Goal: Transaction & Acquisition: Purchase product/service

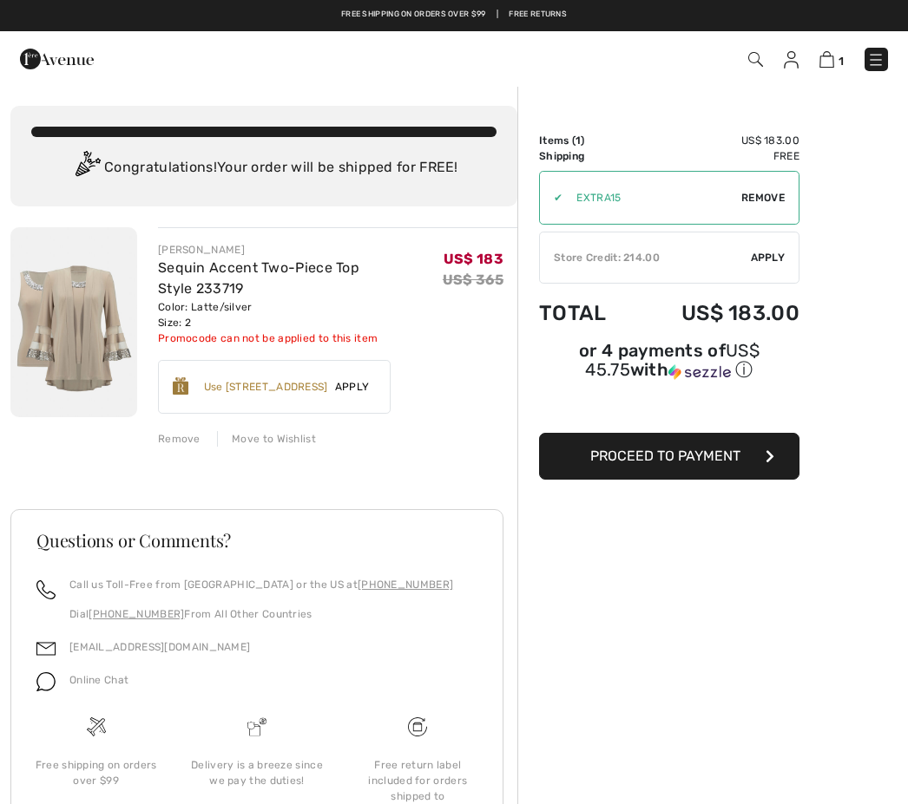
click at [751, 199] on span "Remove" at bounding box center [762, 198] width 43 height 16
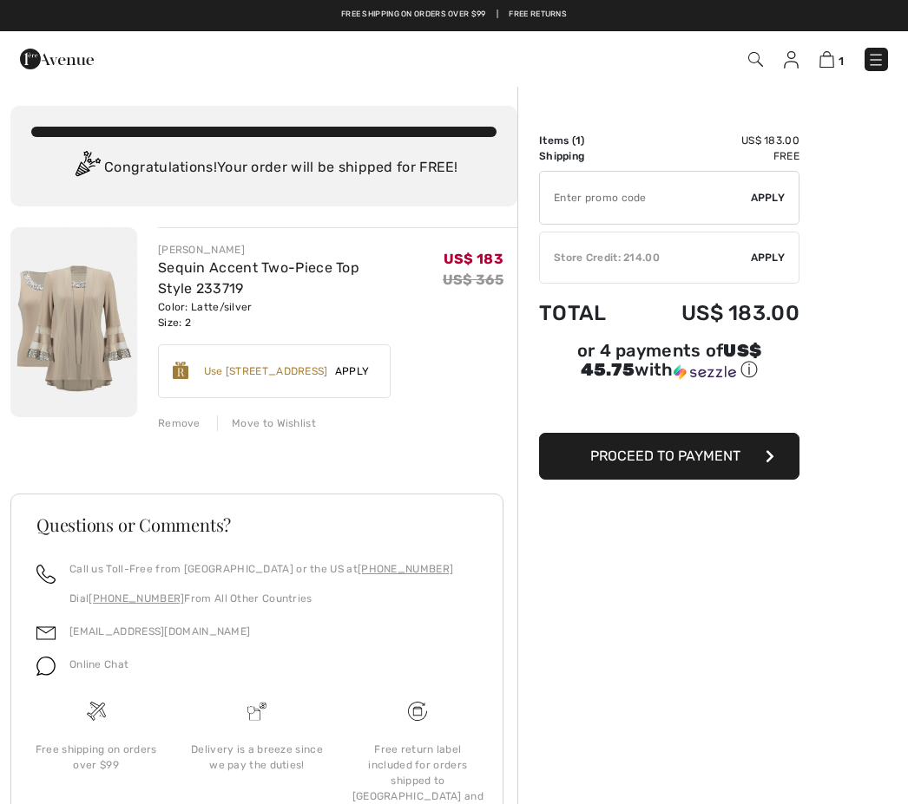
click at [351, 368] on span "Apply" at bounding box center [352, 372] width 49 height 16
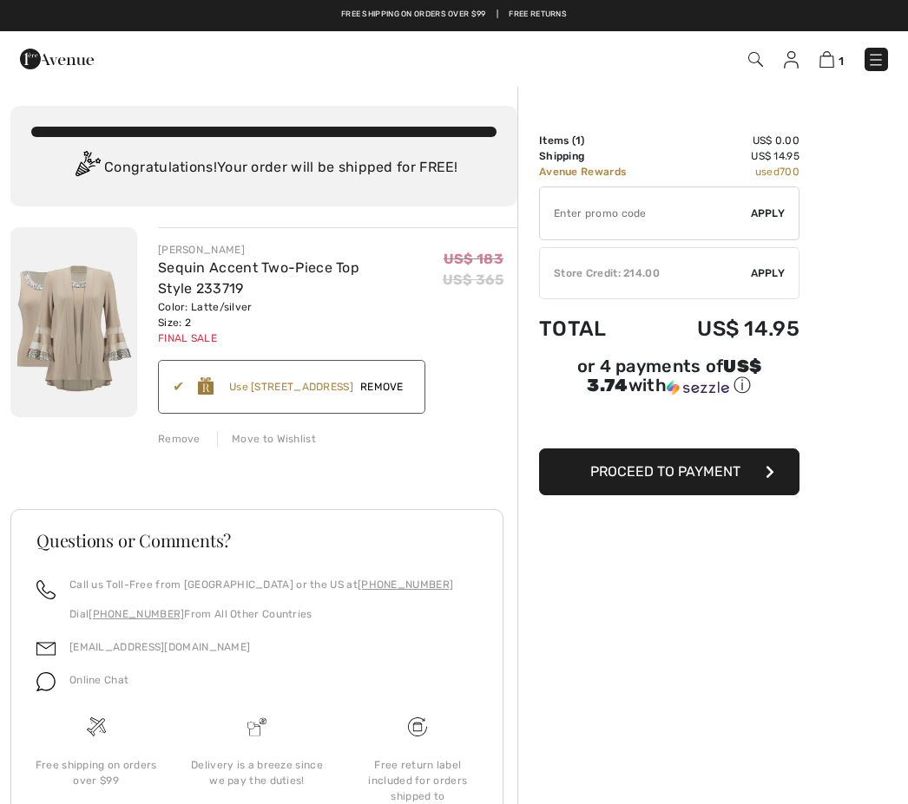
click at [692, 485] on button "Proceed to Payment" at bounding box center [669, 472] width 260 height 47
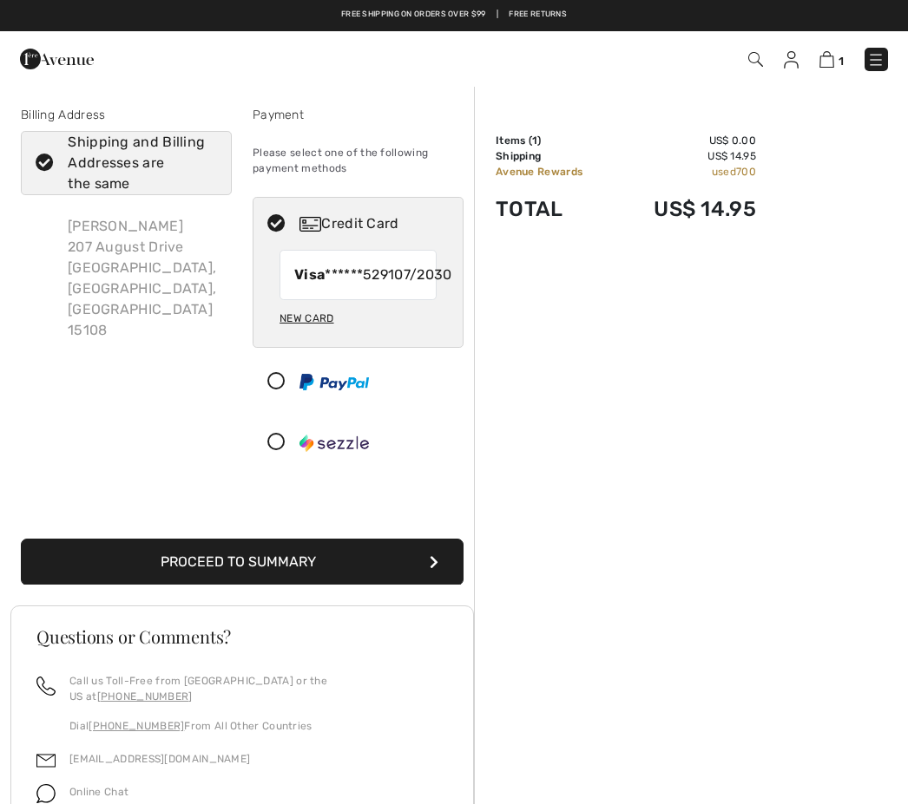
checkbox input "true"
click at [299, 586] on button "Proceed to Summary" at bounding box center [242, 562] width 443 height 47
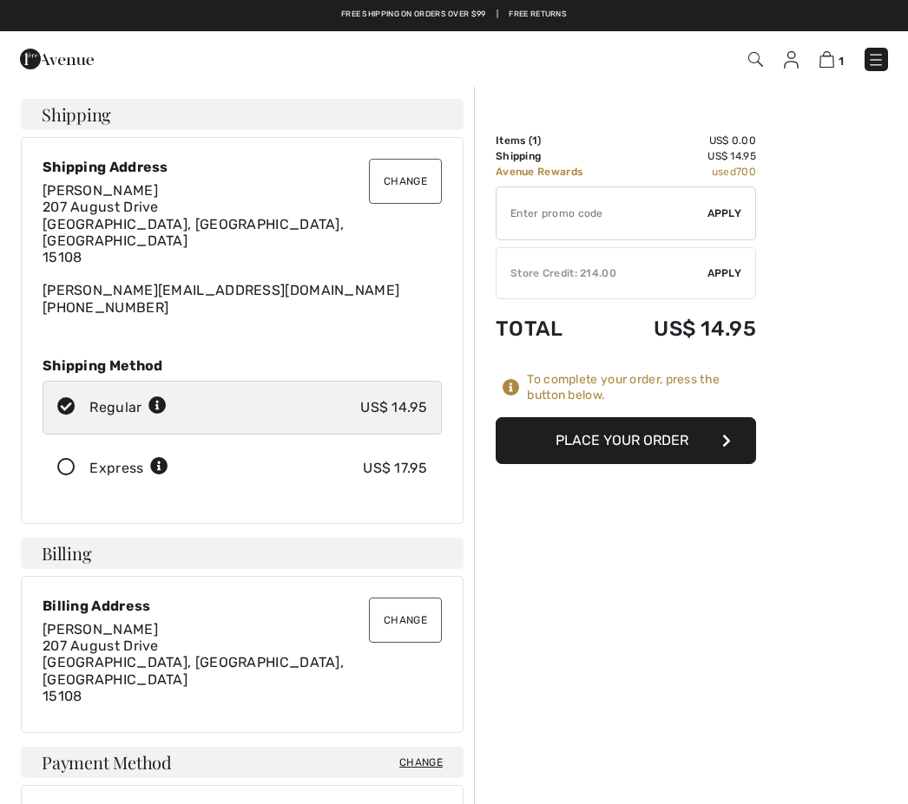
click at [657, 448] on button "Place Your Order" at bounding box center [625, 440] width 260 height 47
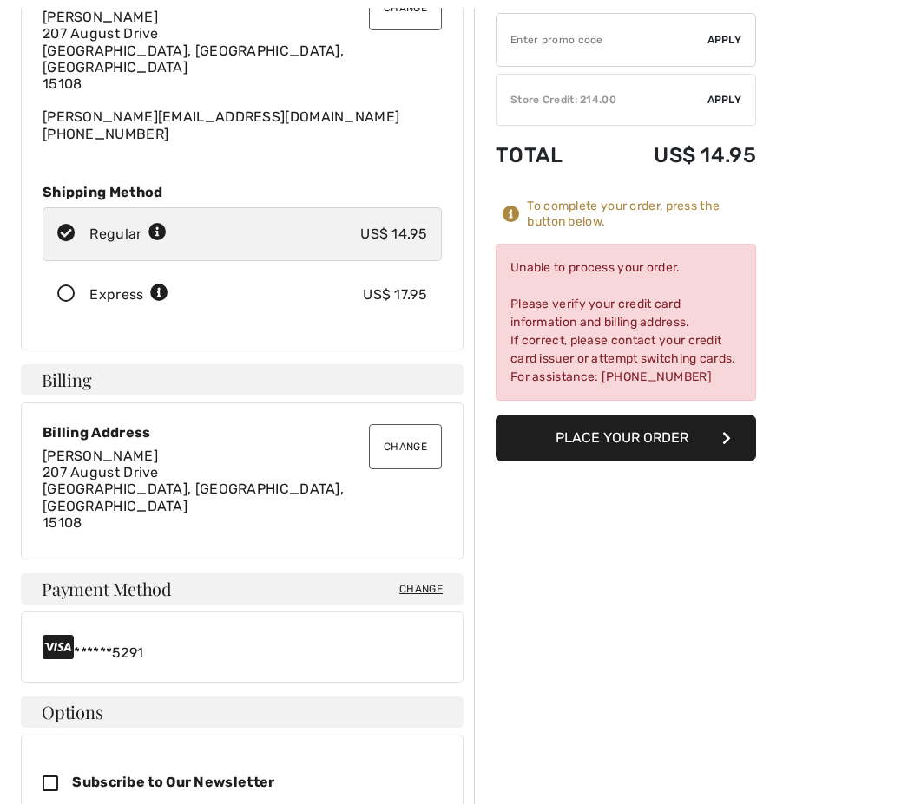
scroll to position [174, 0]
click at [63, 630] on div "******5291" at bounding box center [242, 647] width 443 height 71
click at [151, 626] on div "******5291" at bounding box center [242, 647] width 443 height 71
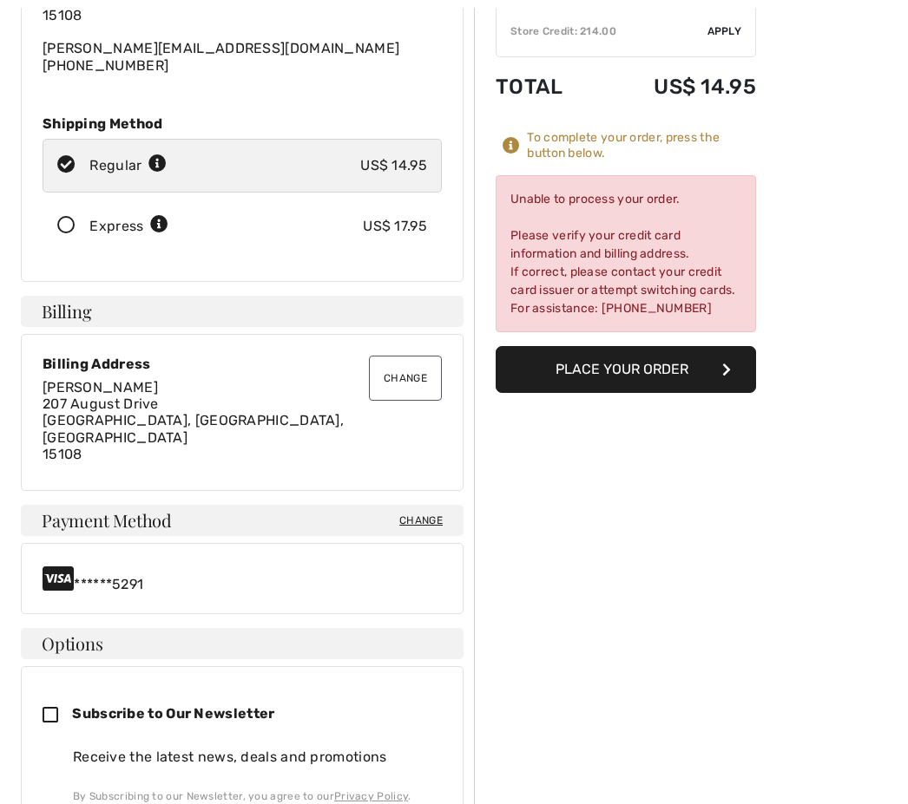
scroll to position [243, 0]
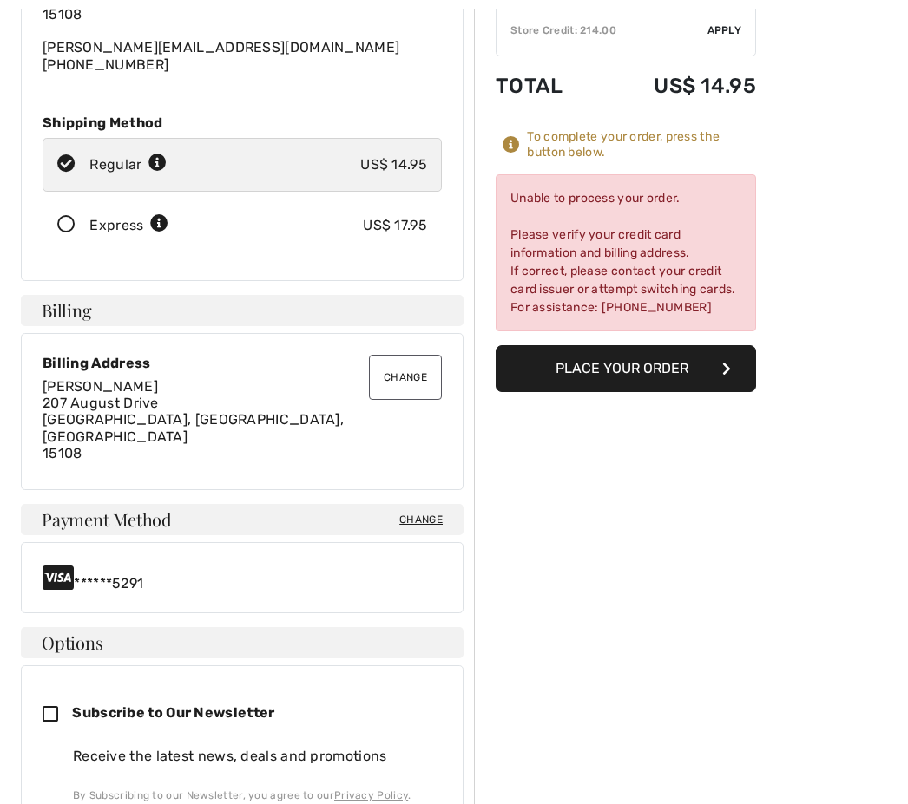
click at [447, 582] on div "Unable to process your order. Please verify your credit card information and bi…" at bounding box center [241, 340] width 463 height 969
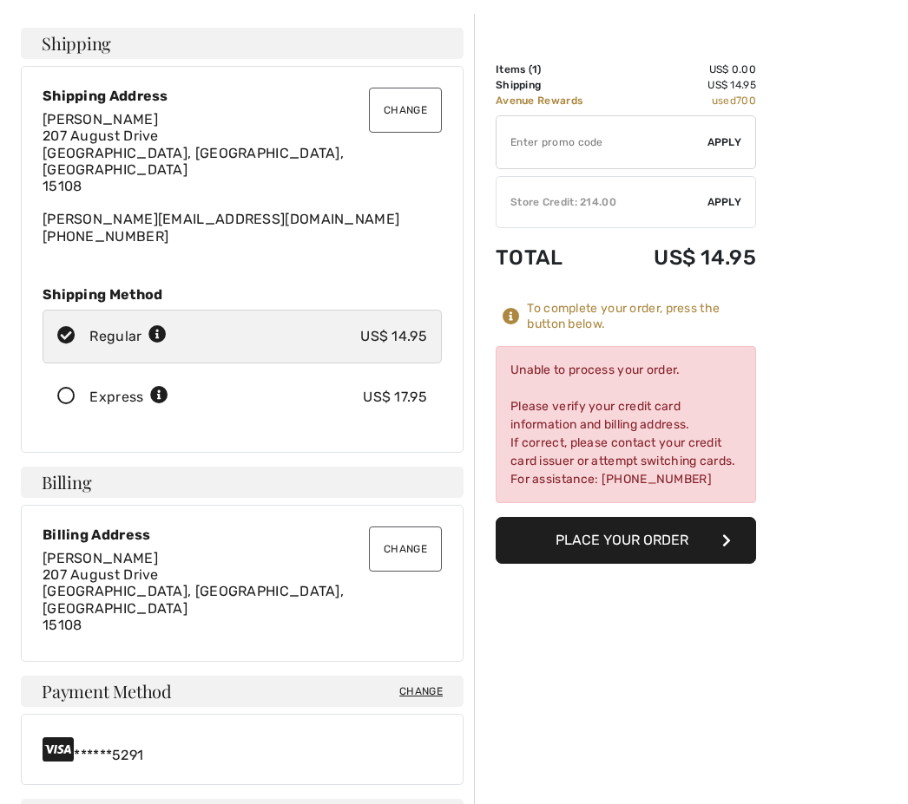
scroll to position [72, 0]
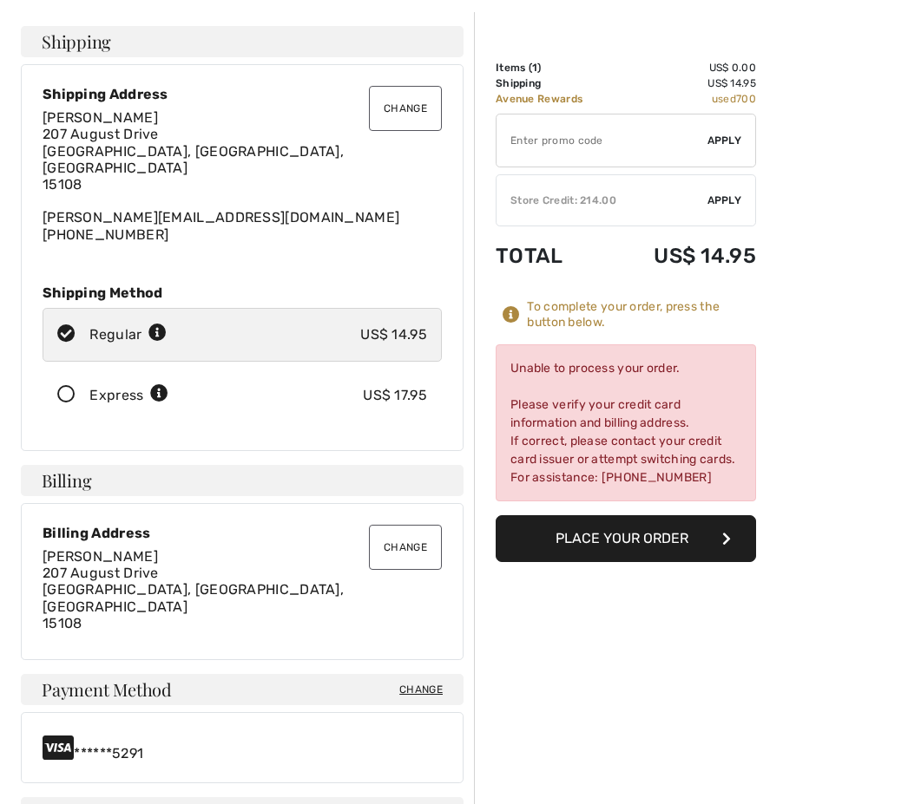
click at [426, 683] on span "Change" at bounding box center [420, 691] width 43 height 16
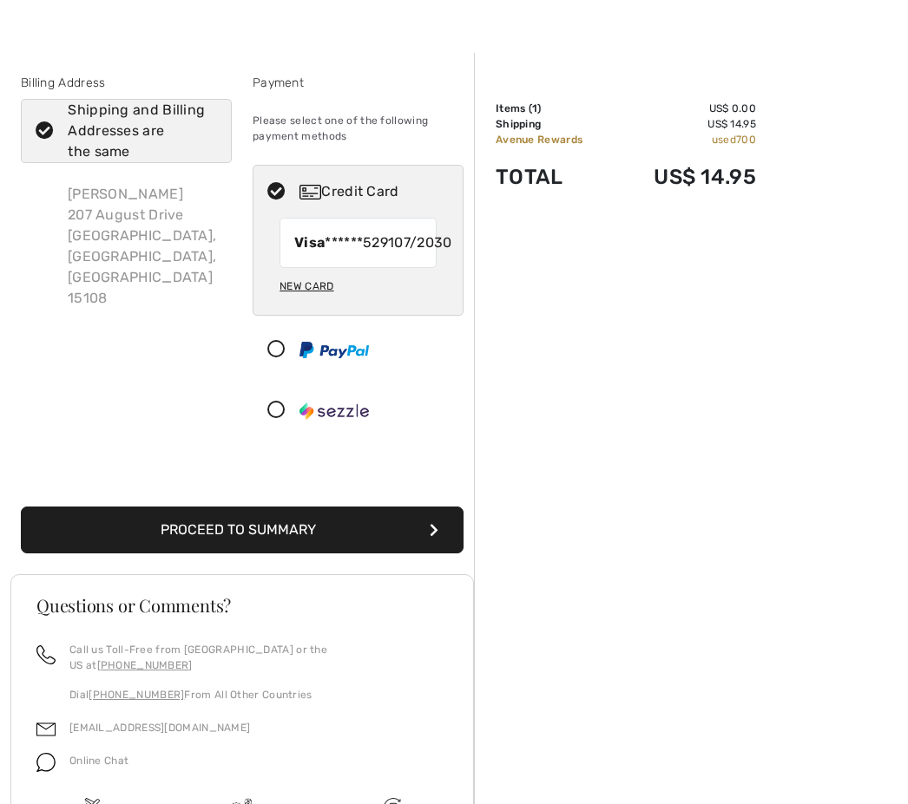
click at [380, 264] on div "Visa ******5291 07/2030" at bounding box center [357, 243] width 157 height 50
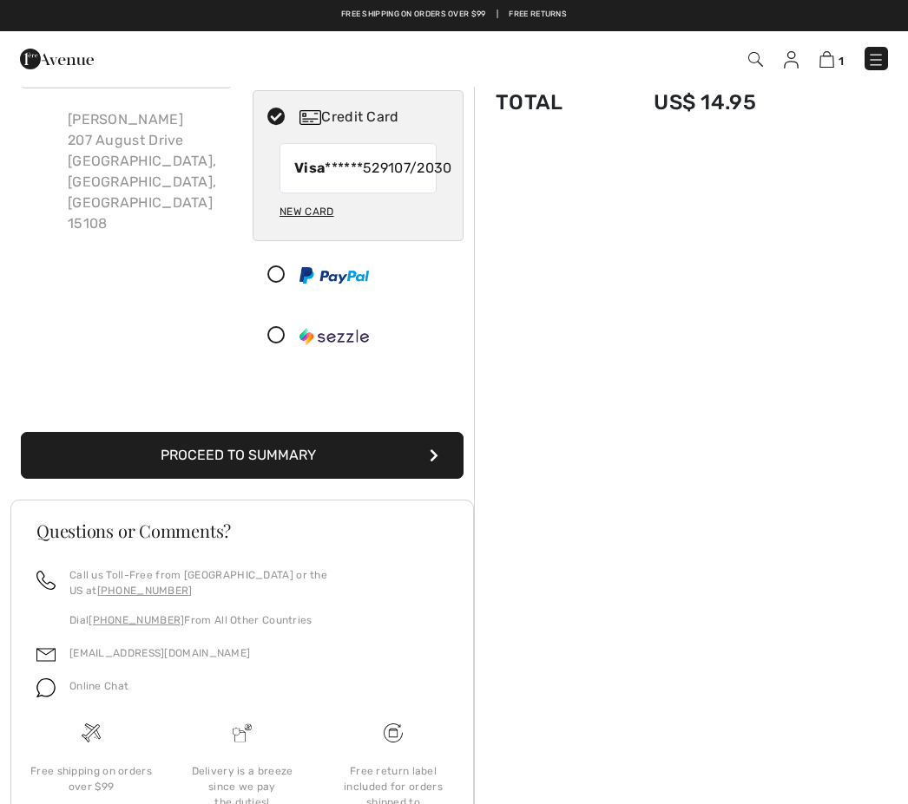
scroll to position [106, 0]
click at [308, 227] on div "New Card" at bounding box center [306, 213] width 54 height 30
radio input "true"
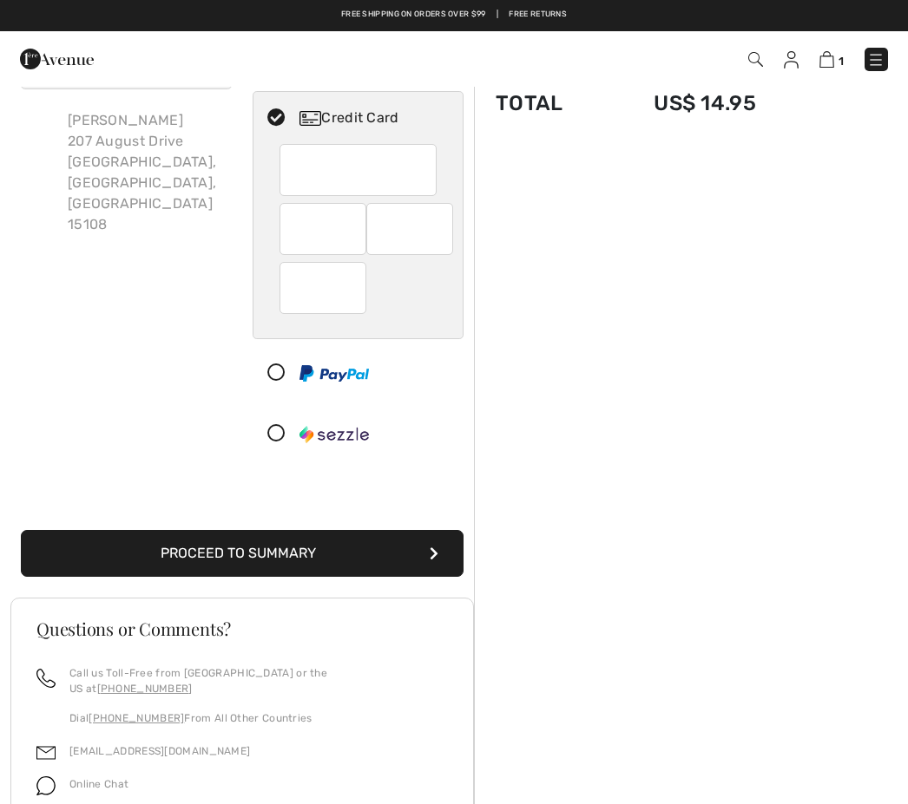
click at [587, 408] on div "Order Summary Details Items ( 1 ) US$ 0.00 Promo code US$ 0.00 Shipping US$ 14.…" at bounding box center [691, 510] width 434 height 1063
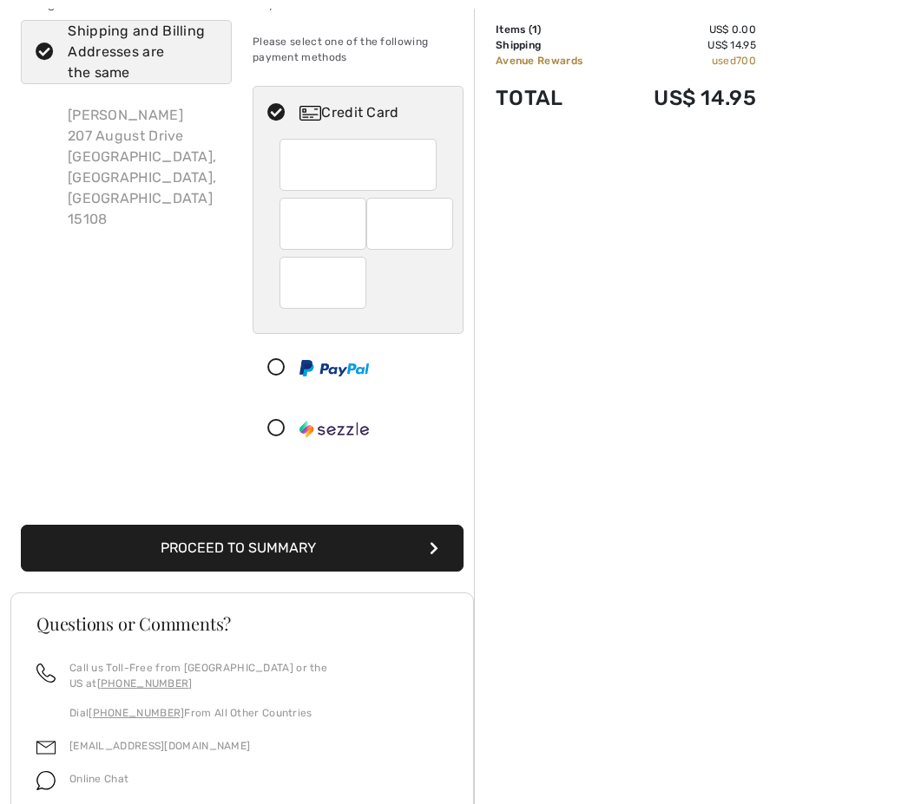
scroll to position [0, 0]
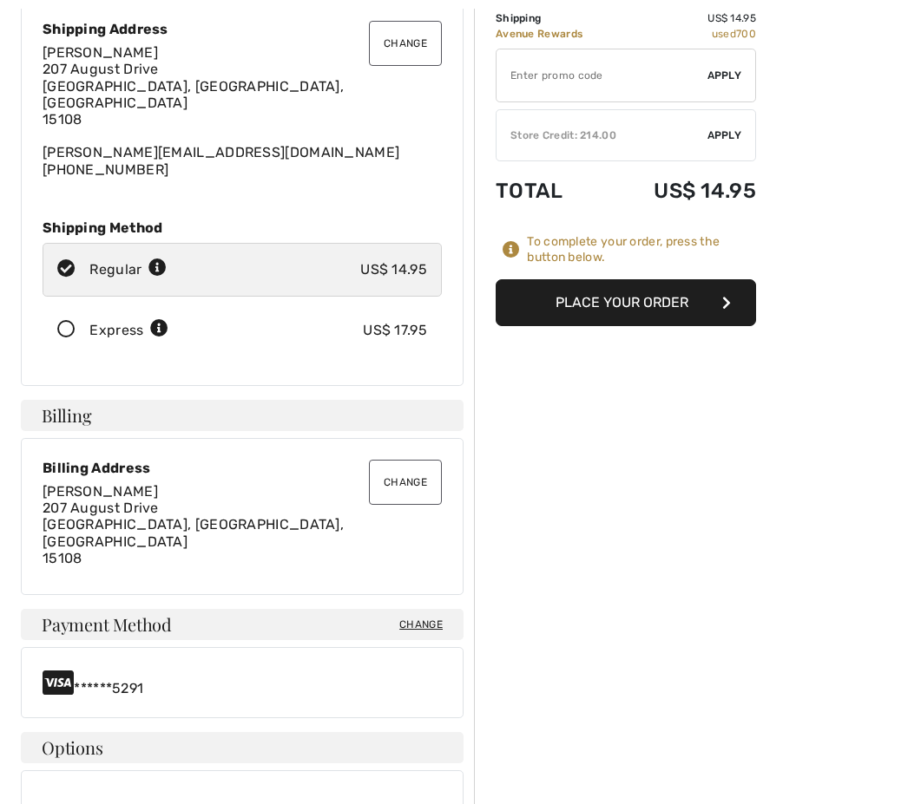
scroll to position [165, 0]
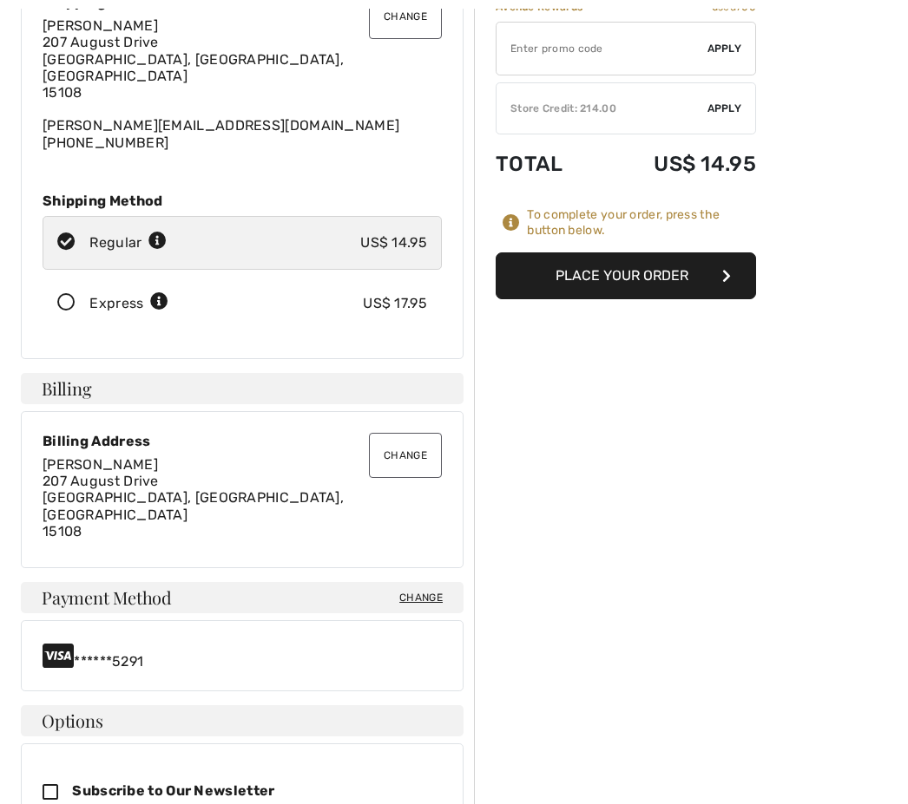
click at [99, 636] on div "******5291" at bounding box center [242, 655] width 443 height 71
click at [153, 637] on div "******5291" at bounding box center [242, 655] width 443 height 71
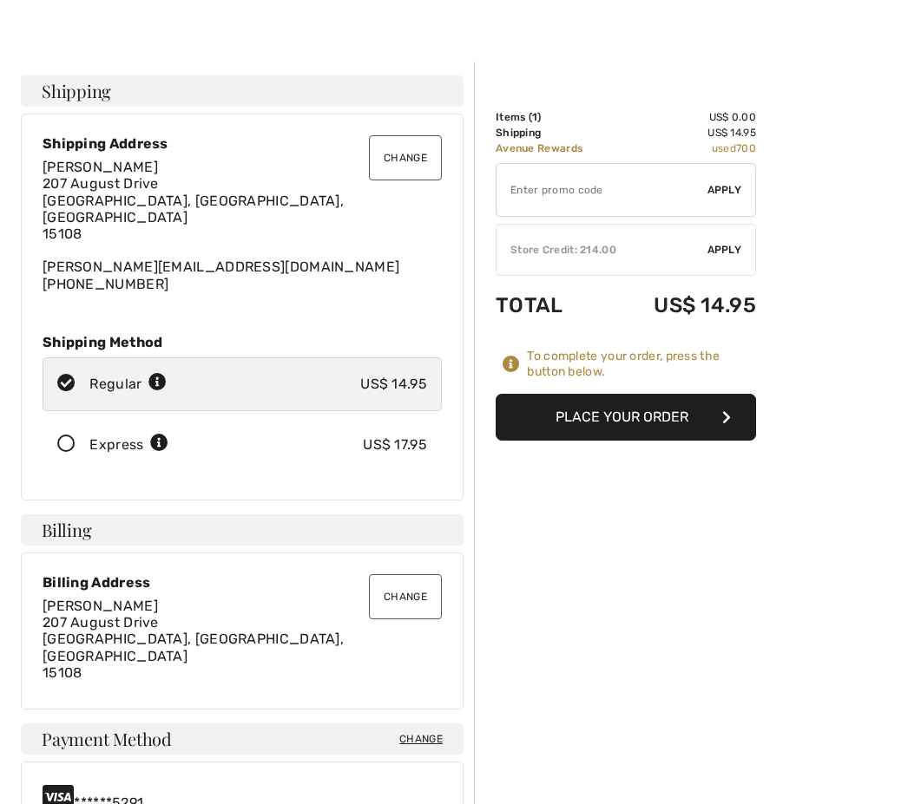
scroll to position [16, 0]
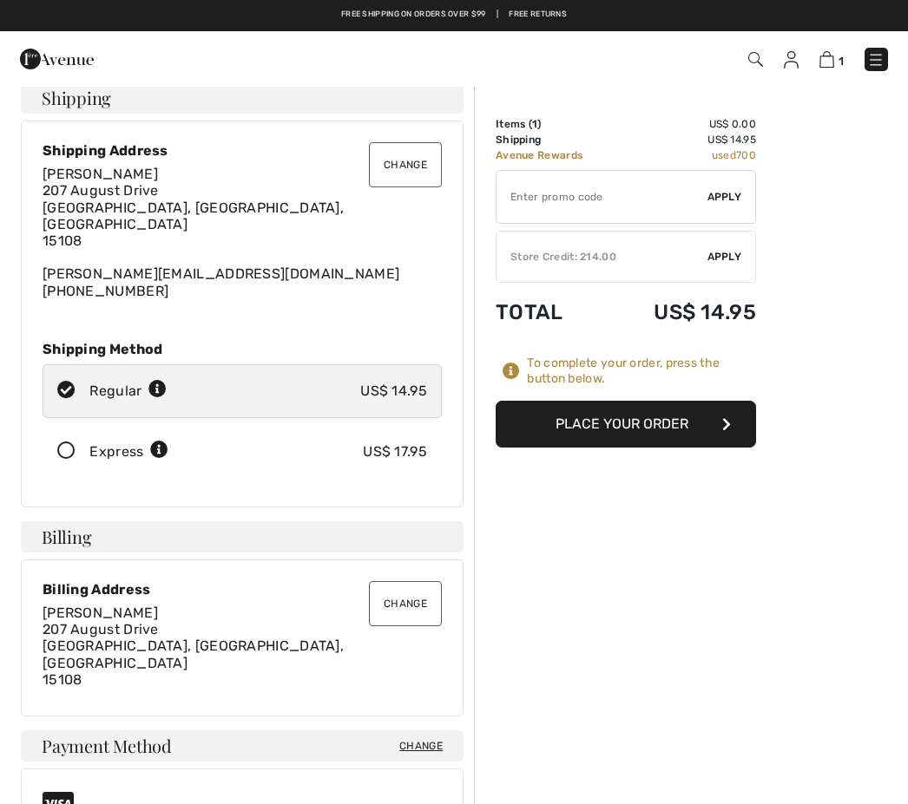
click at [633, 429] on button "Place Your Order" at bounding box center [625, 424] width 260 height 47
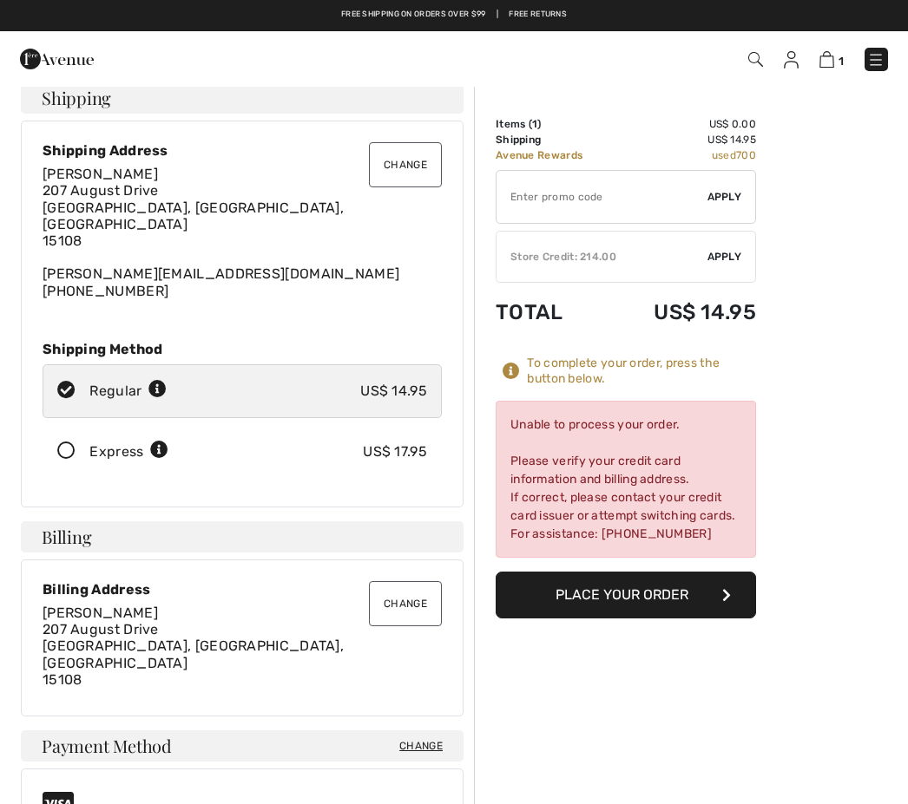
click at [424, 738] on span "Change" at bounding box center [420, 746] width 43 height 16
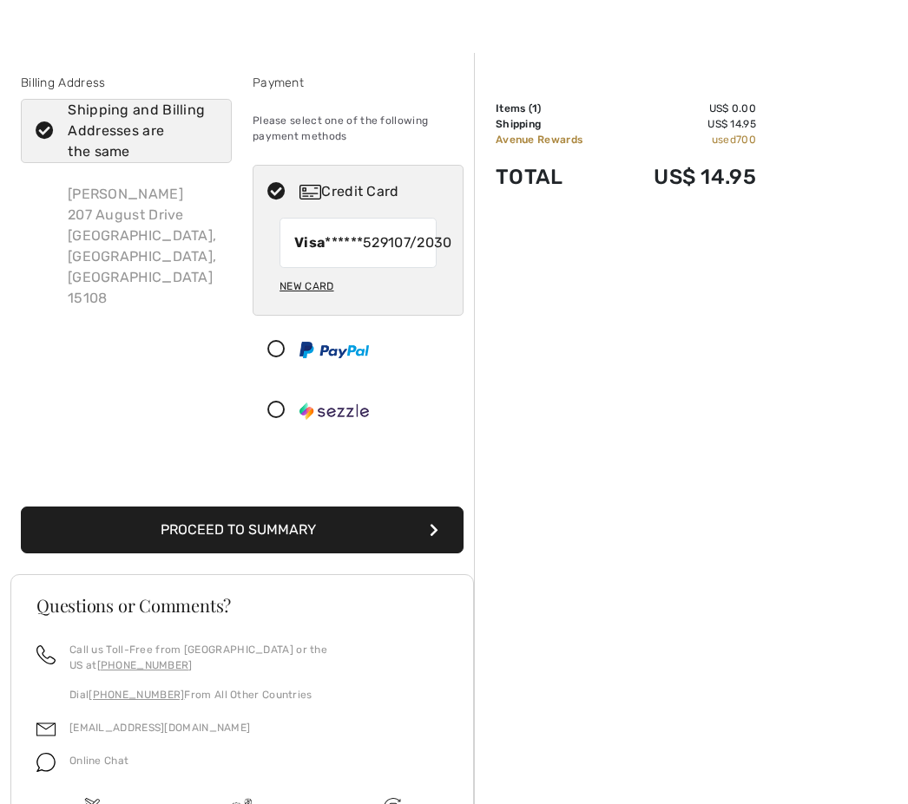
click at [284, 214] on div "Credit Card" at bounding box center [357, 192] width 209 height 52
click at [304, 185] on img at bounding box center [310, 192] width 22 height 15
click at [296, 197] on icon at bounding box center [276, 192] width 46 height 18
radio input "true"
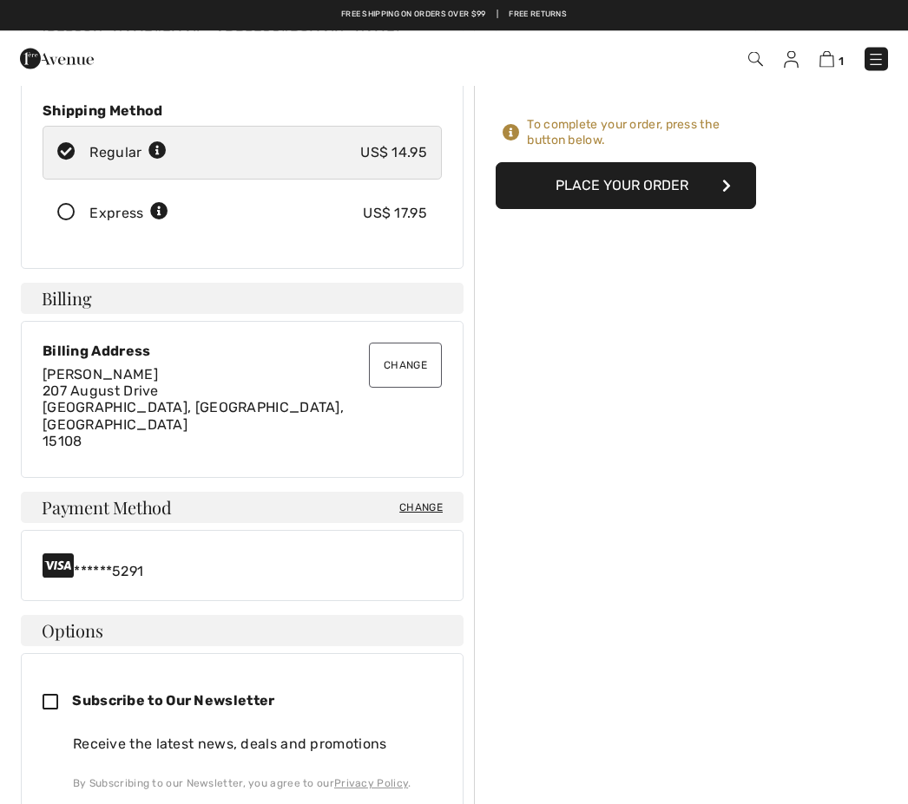
scroll to position [254, 0]
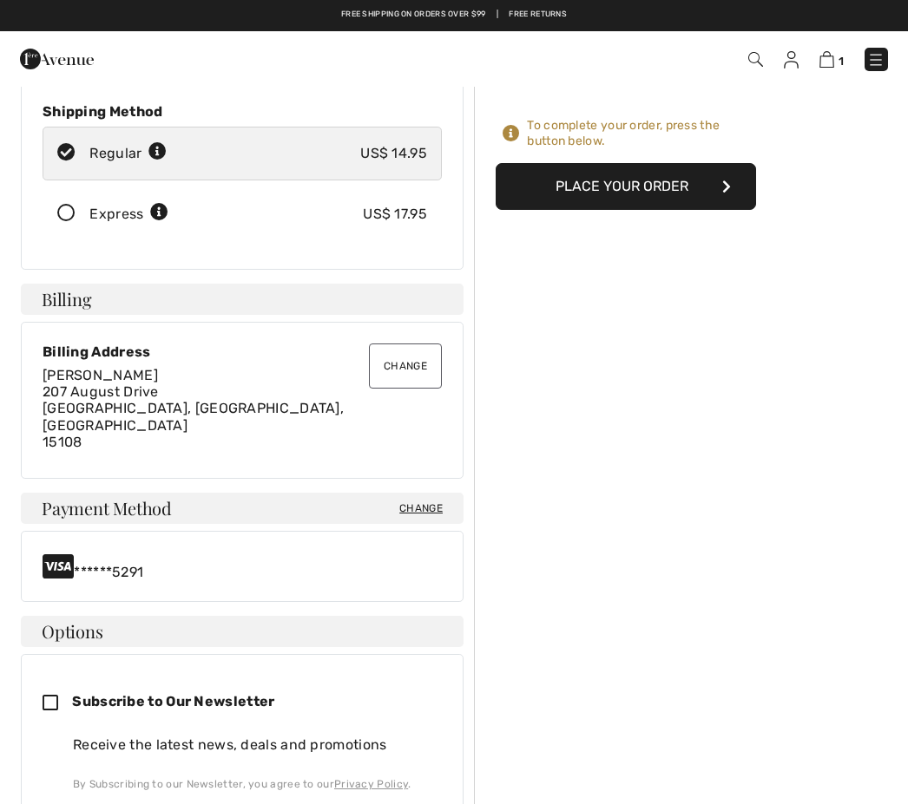
click at [414, 501] on span "Change" at bounding box center [420, 509] width 43 height 16
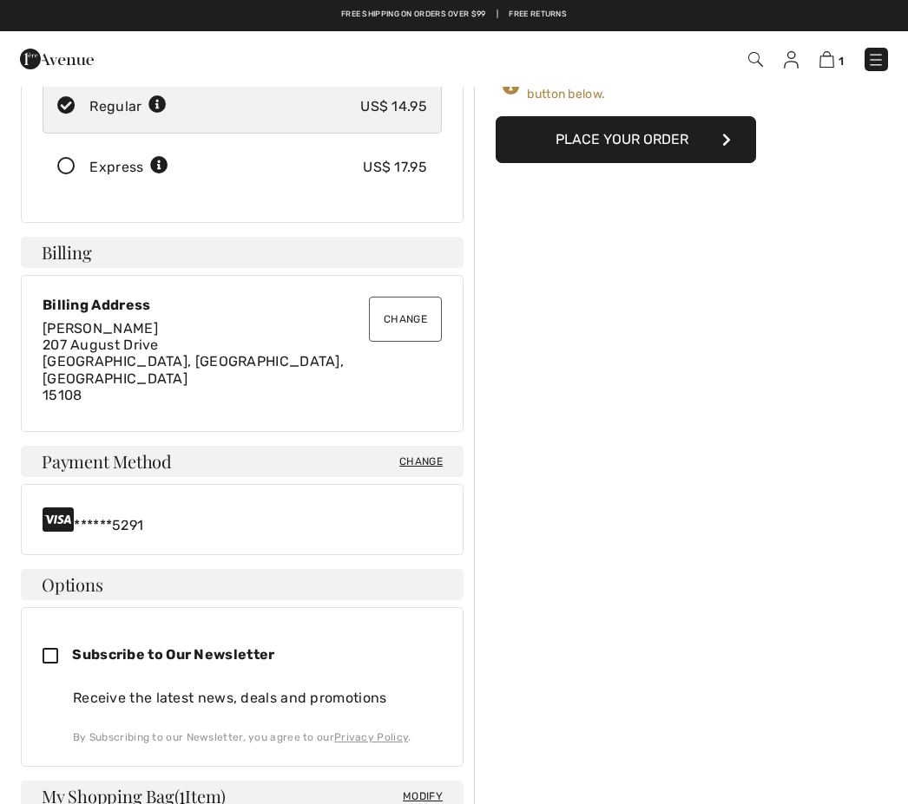
click at [399, 569] on div "Options Subscribe to Our Newsletter Receive the latest news, deals and promotio…" at bounding box center [241, 668] width 463 height 198
click at [419, 454] on span "Change" at bounding box center [420, 462] width 43 height 16
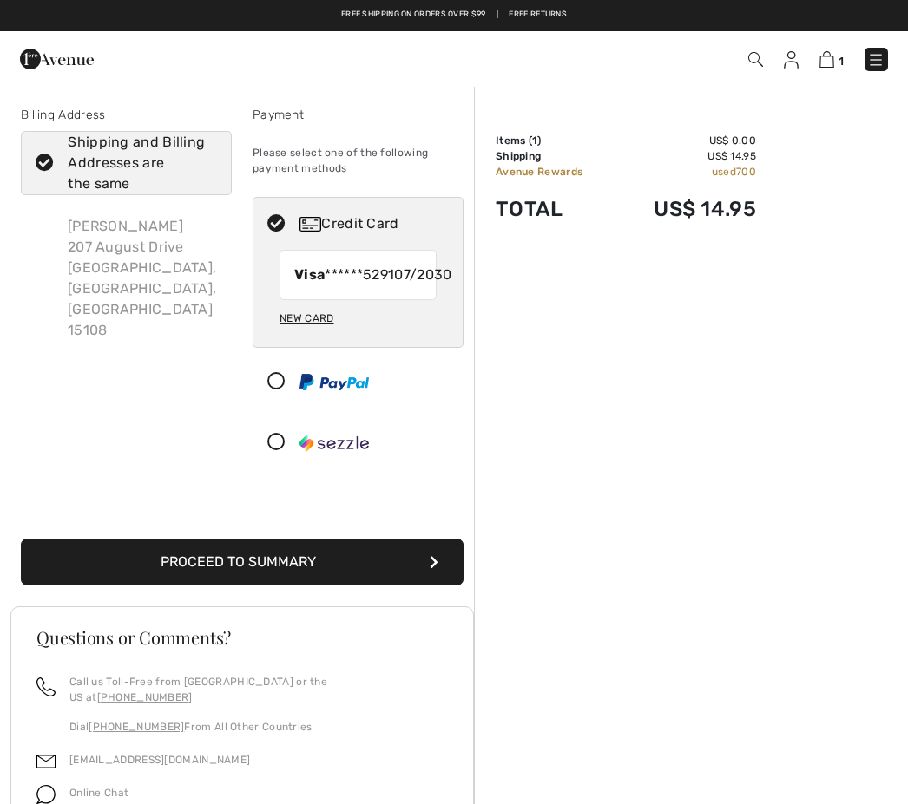
click at [302, 229] on img at bounding box center [310, 224] width 22 height 15
click at [334, 347] on div "New Card" at bounding box center [357, 323] width 157 height 47
click at [314, 333] on div "New Card" at bounding box center [306, 319] width 54 height 30
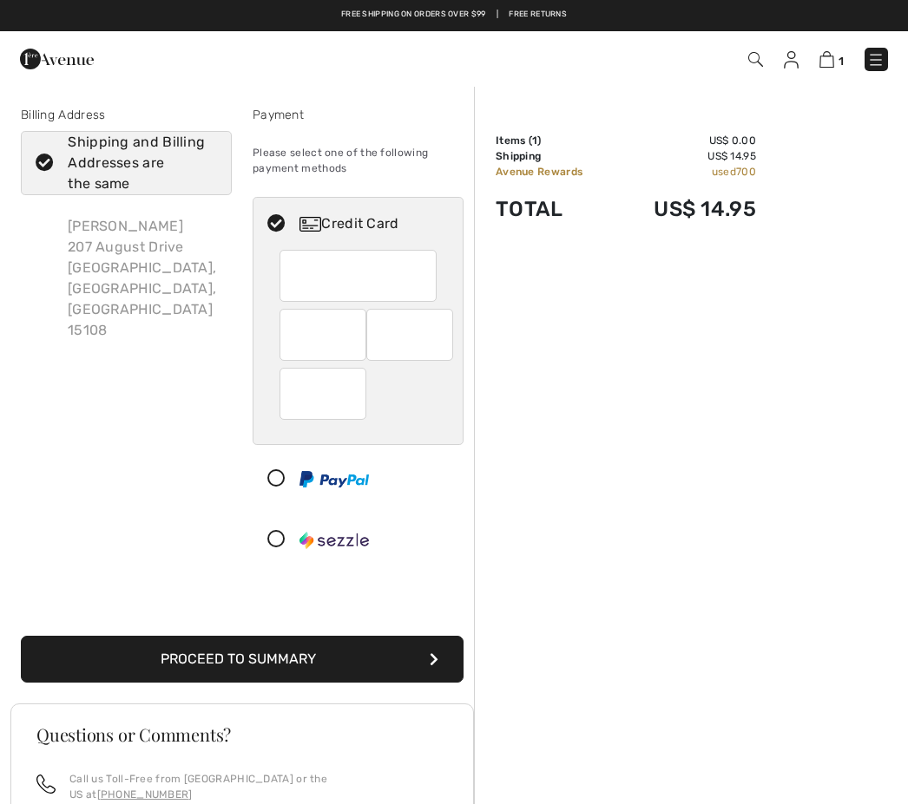
scroll to position [149, 0]
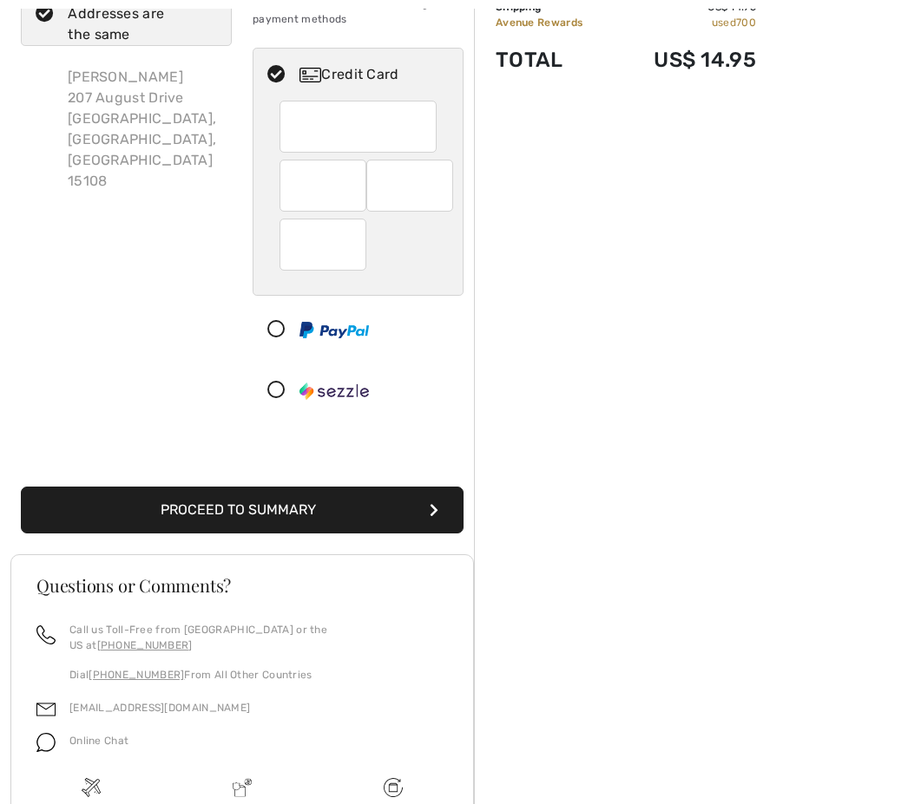
click at [443, 195] on div at bounding box center [409, 186] width 87 height 52
radio input "true"
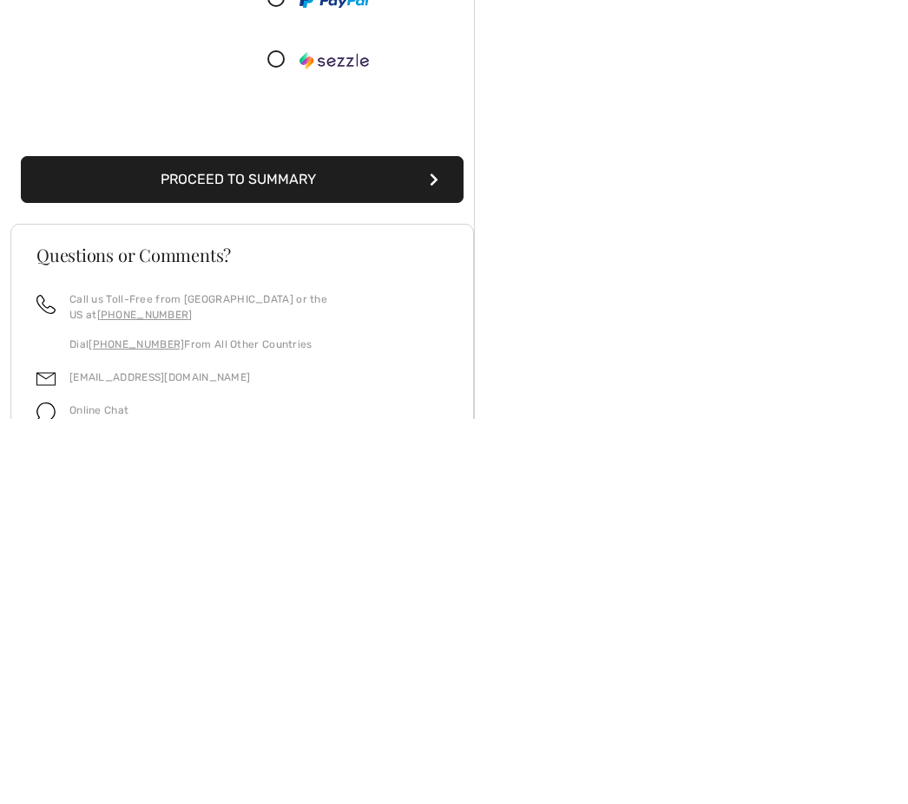
scroll to position [102, 0]
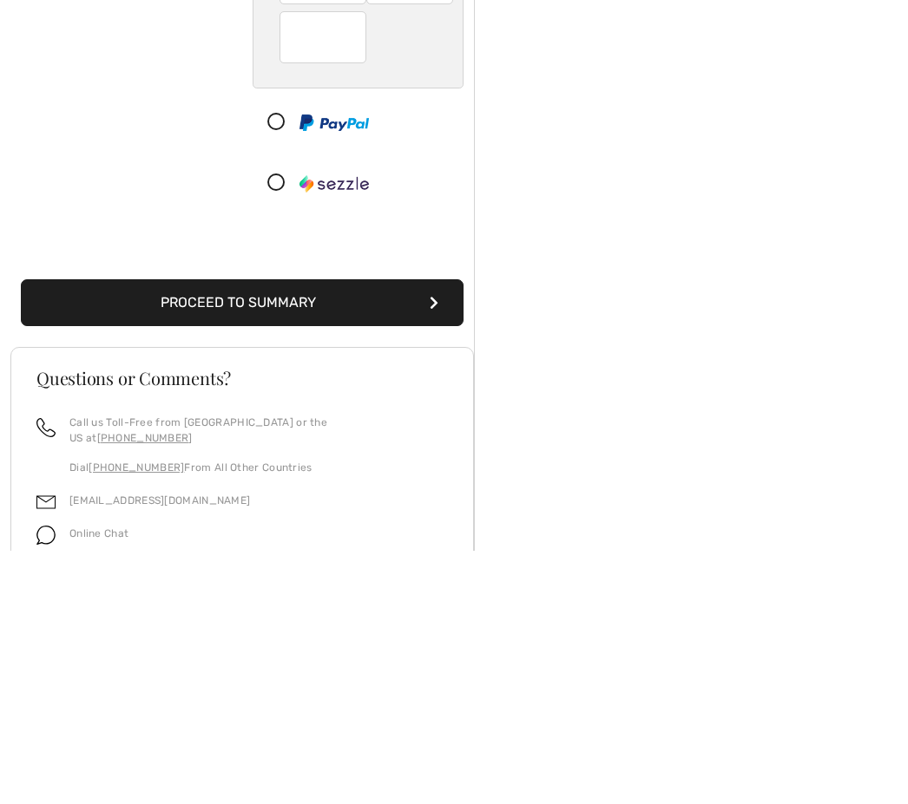
click at [268, 534] on button "Proceed to Summary" at bounding box center [242, 557] width 443 height 47
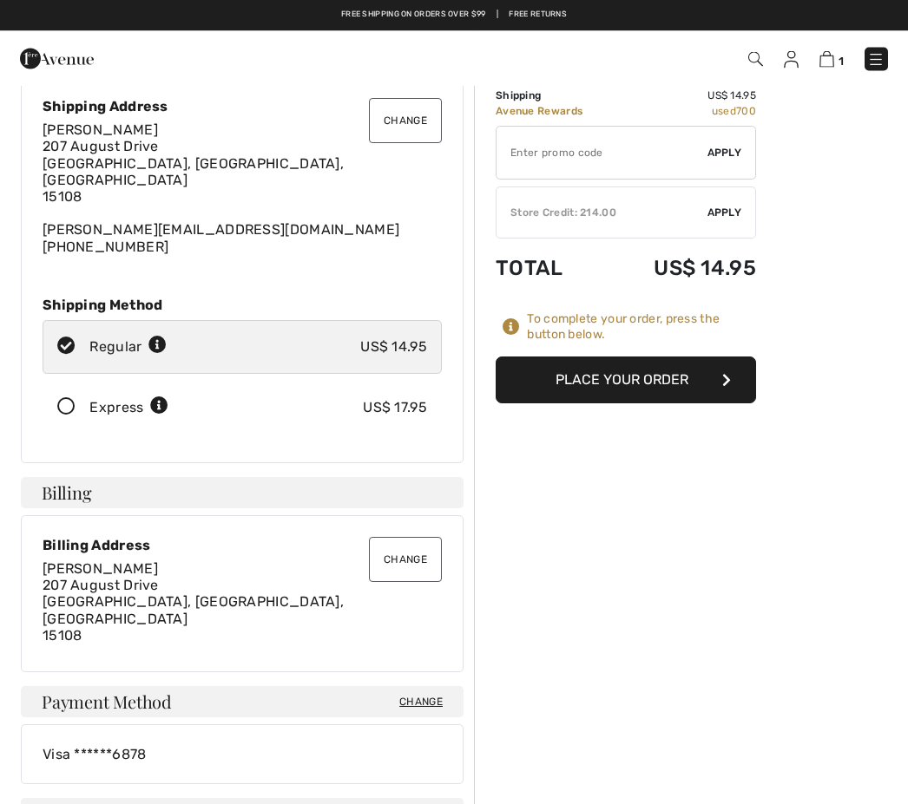
scroll to position [36, 0]
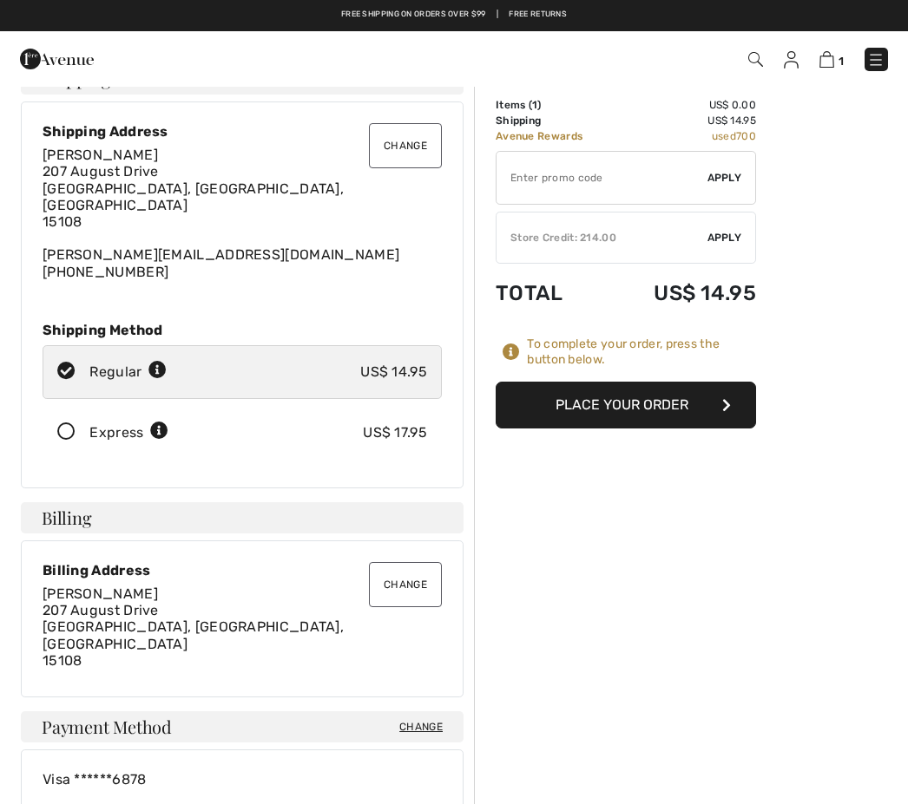
click at [628, 419] on button "Place Your Order" at bounding box center [625, 405] width 260 height 47
